Goal: Task Accomplishment & Management: Manage account settings

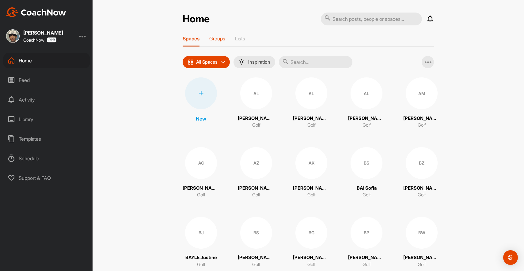
click at [220, 36] on p "Groups" at bounding box center [217, 39] width 16 height 6
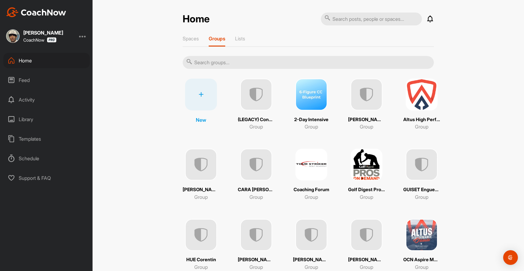
click at [247, 61] on input "text" at bounding box center [308, 62] width 251 height 13
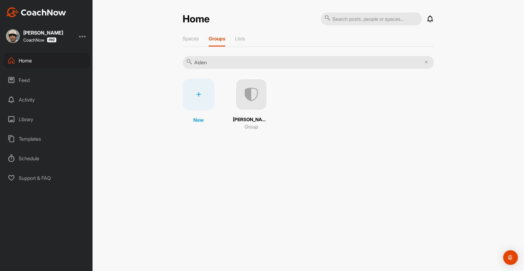
type input "Aiden"
drag, startPoint x: 247, startPoint y: 61, endPoint x: 251, endPoint y: 101, distance: 40.3
click at [251, 101] on img at bounding box center [251, 95] width 32 height 32
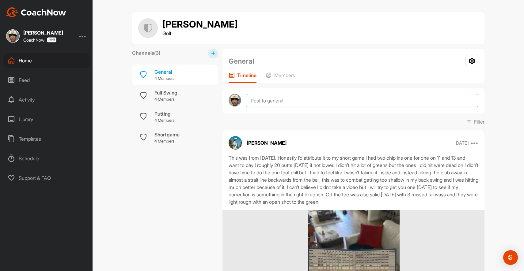
click at [263, 101] on textarea at bounding box center [362, 100] width 233 height 13
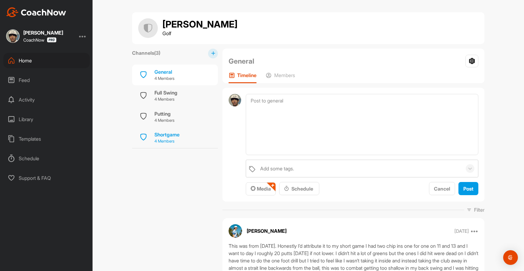
click at [165, 137] on div "Shortgame" at bounding box center [166, 134] width 25 height 7
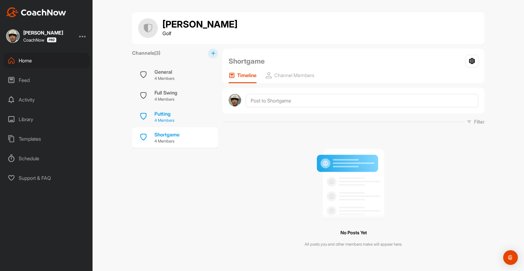
click at [167, 119] on p "4 Members" at bounding box center [164, 121] width 20 height 6
click at [168, 106] on div "Full Swing 4 Members" at bounding box center [175, 95] width 86 height 21
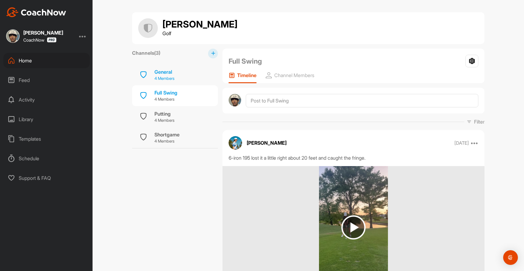
click at [170, 79] on p "4 Members" at bounding box center [164, 79] width 20 height 6
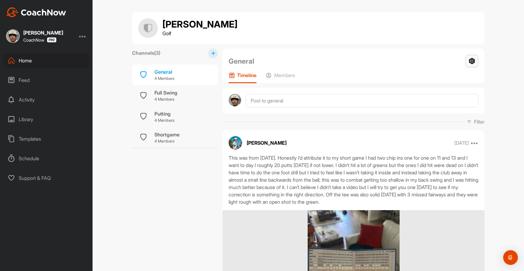
click at [471, 60] on icon at bounding box center [471, 61] width 13 height 13
click at [386, 74] on div "Timeline Members" at bounding box center [354, 77] width 250 height 11
click at [285, 73] on p "Members" at bounding box center [284, 75] width 21 height 6
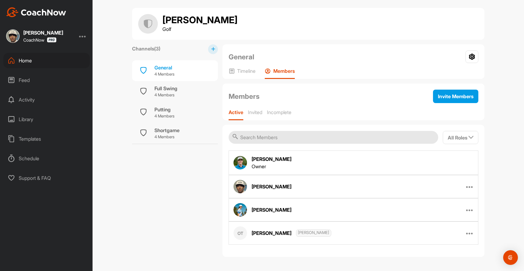
scroll to position [4, 0]
click at [469, 187] on icon at bounding box center [469, 186] width 7 height 7
click at [448, 204] on p "Edit Member" at bounding box center [437, 207] width 26 height 6
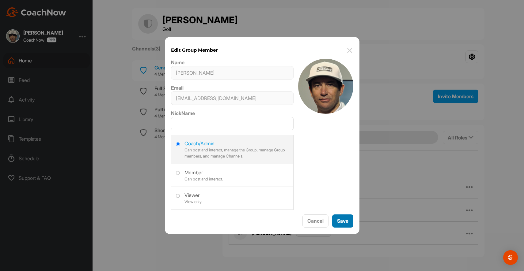
click at [348, 222] on button "Save" at bounding box center [342, 221] width 21 height 13
